Goal: Book appointment/travel/reservation

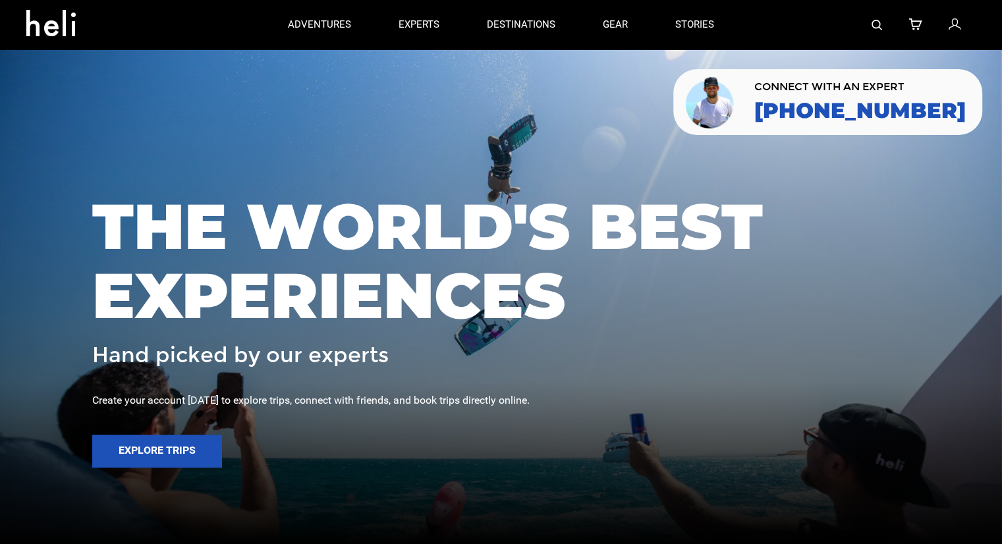
click at [870, 26] on div at bounding box center [857, 24] width 238 height 49
click at [873, 25] on img at bounding box center [876, 25] width 11 height 11
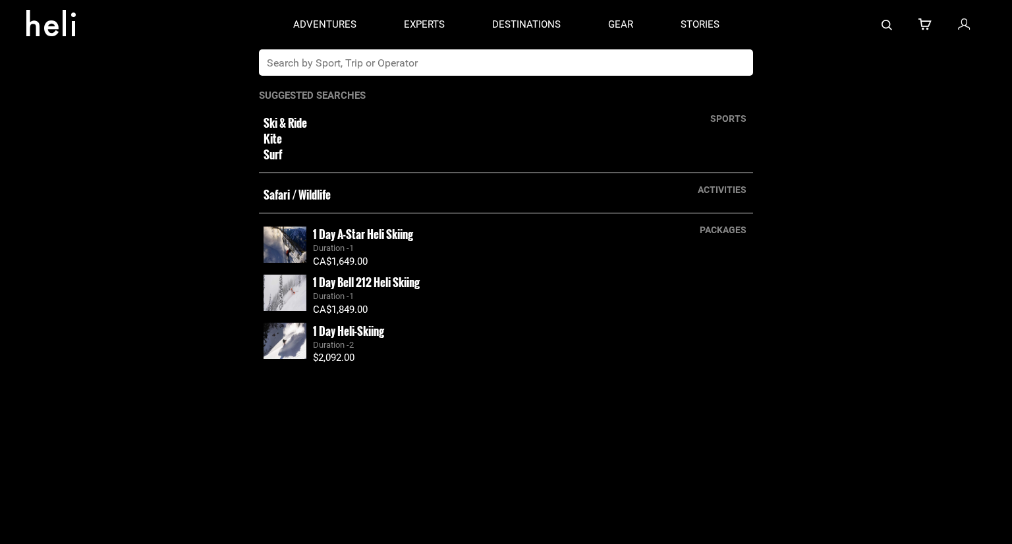
click at [517, 72] on input "text" at bounding box center [492, 62] width 467 height 26
type input "m"
type input "northern escape"
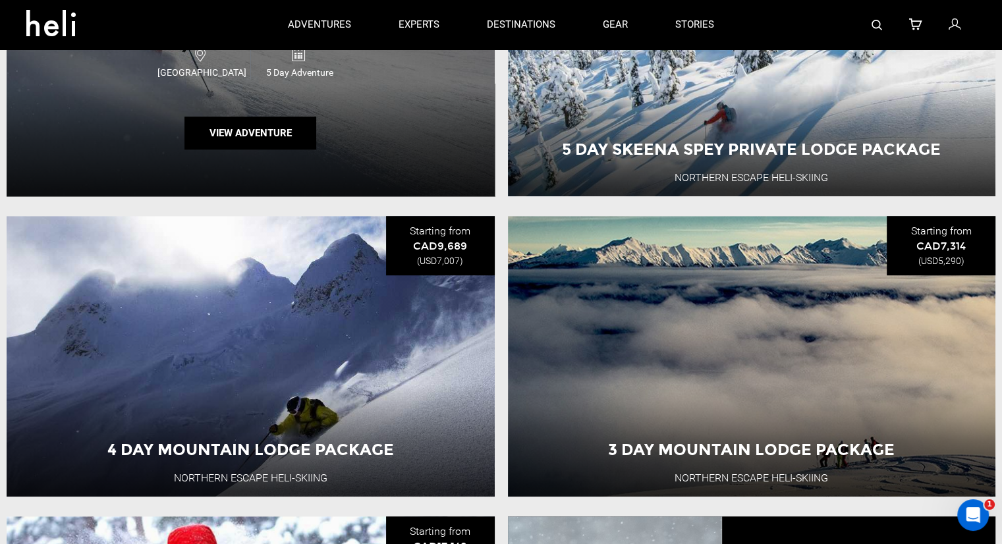
scroll to position [593, 0]
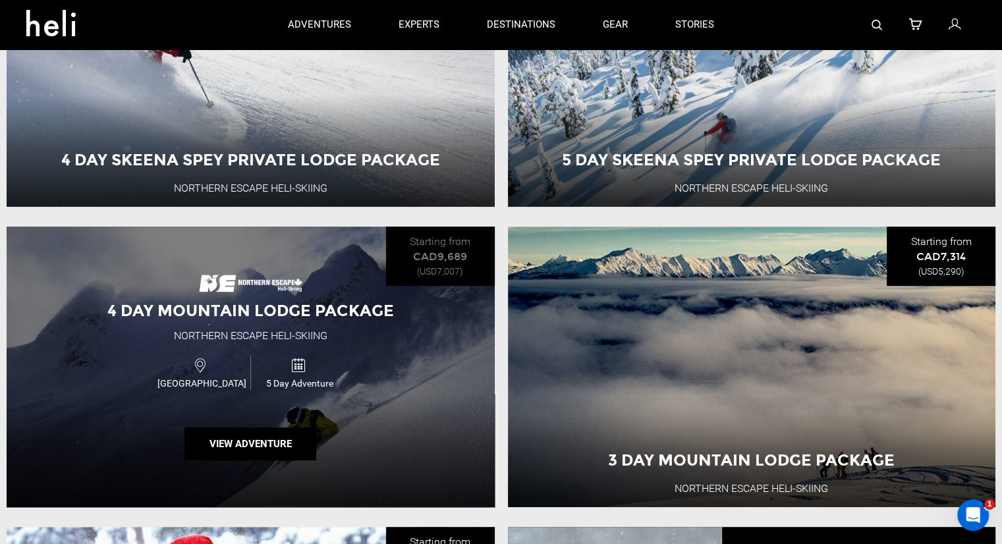
click at [148, 275] on div "4 Day Mountain Lodge Package Northern Escape Heli-Skiing [GEOGRAPHIC_DATA] 5 Da…" at bounding box center [251, 367] width 488 height 281
